Goal: Register for event/course

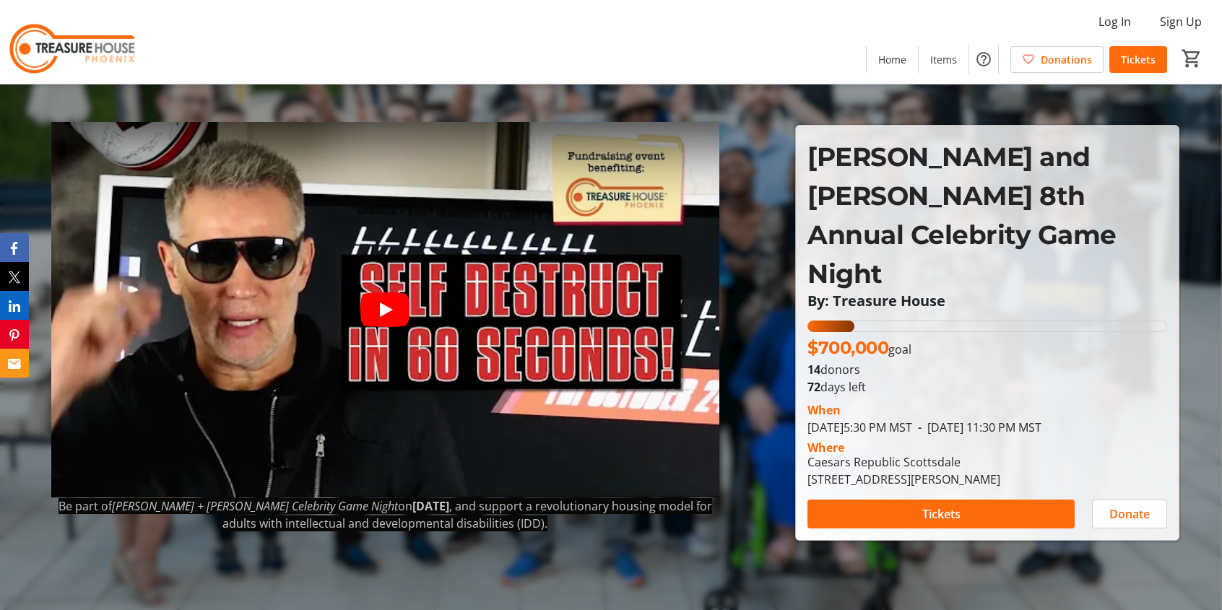
click at [364, 321] on icon "Play video" at bounding box center [384, 309] width 49 height 35
click at [373, 313] on icon "Play video" at bounding box center [384, 309] width 49 height 35
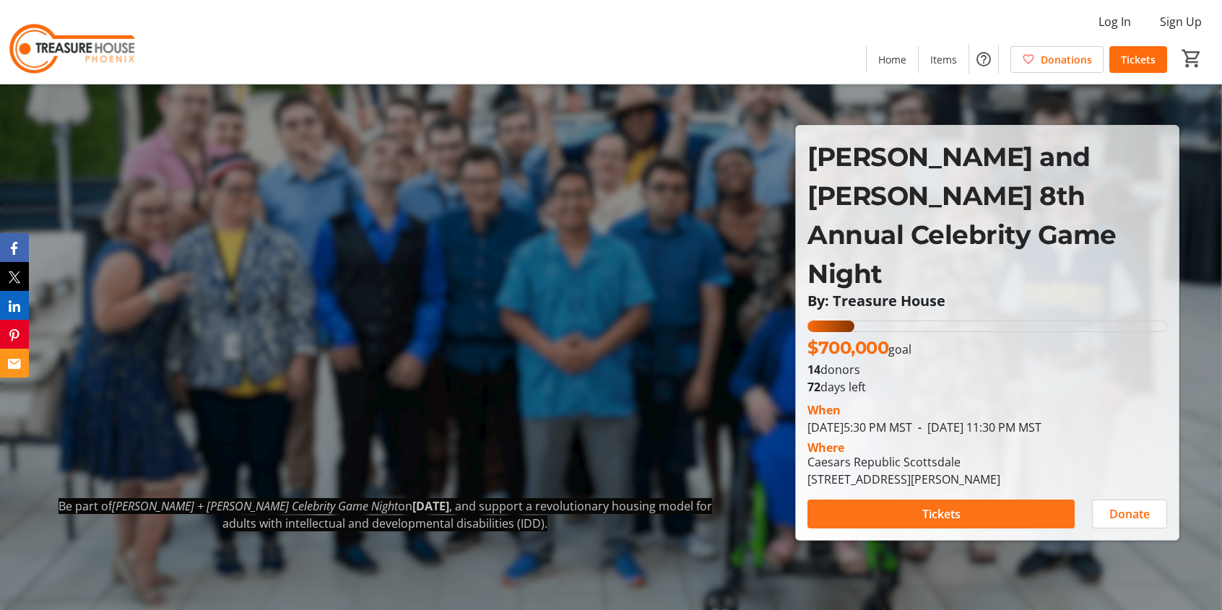
click at [903, 497] on span at bounding box center [940, 514] width 267 height 35
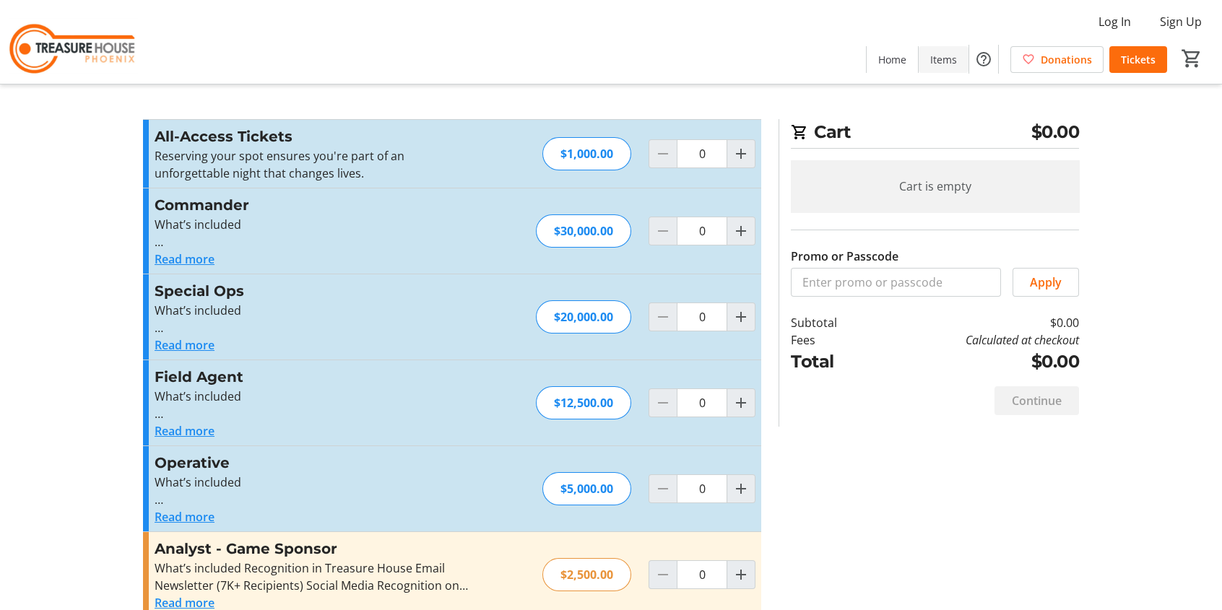
click at [952, 62] on span "Items" at bounding box center [943, 59] width 27 height 15
